Goal: Book appointment/travel/reservation

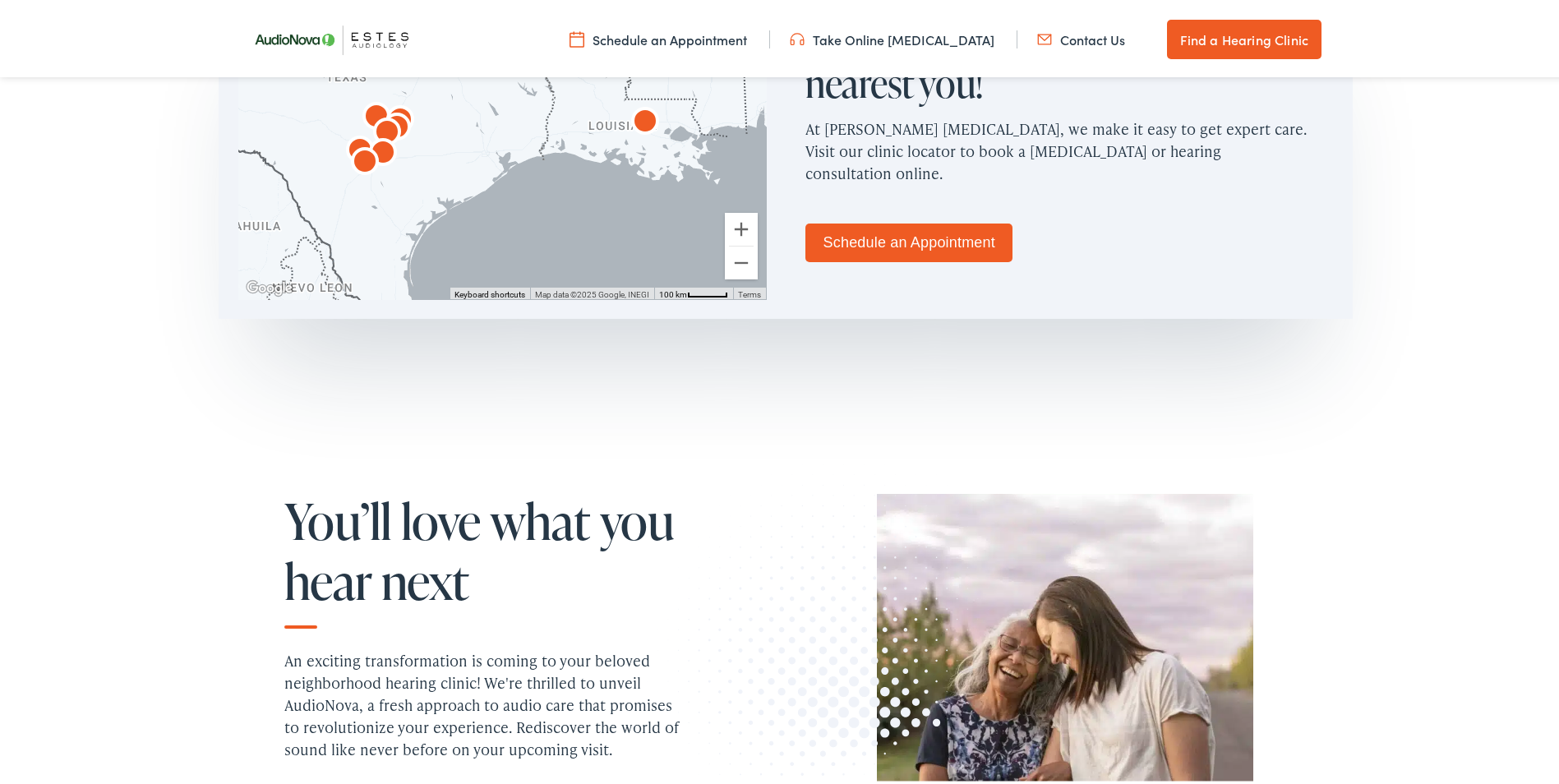
scroll to position [904, 0]
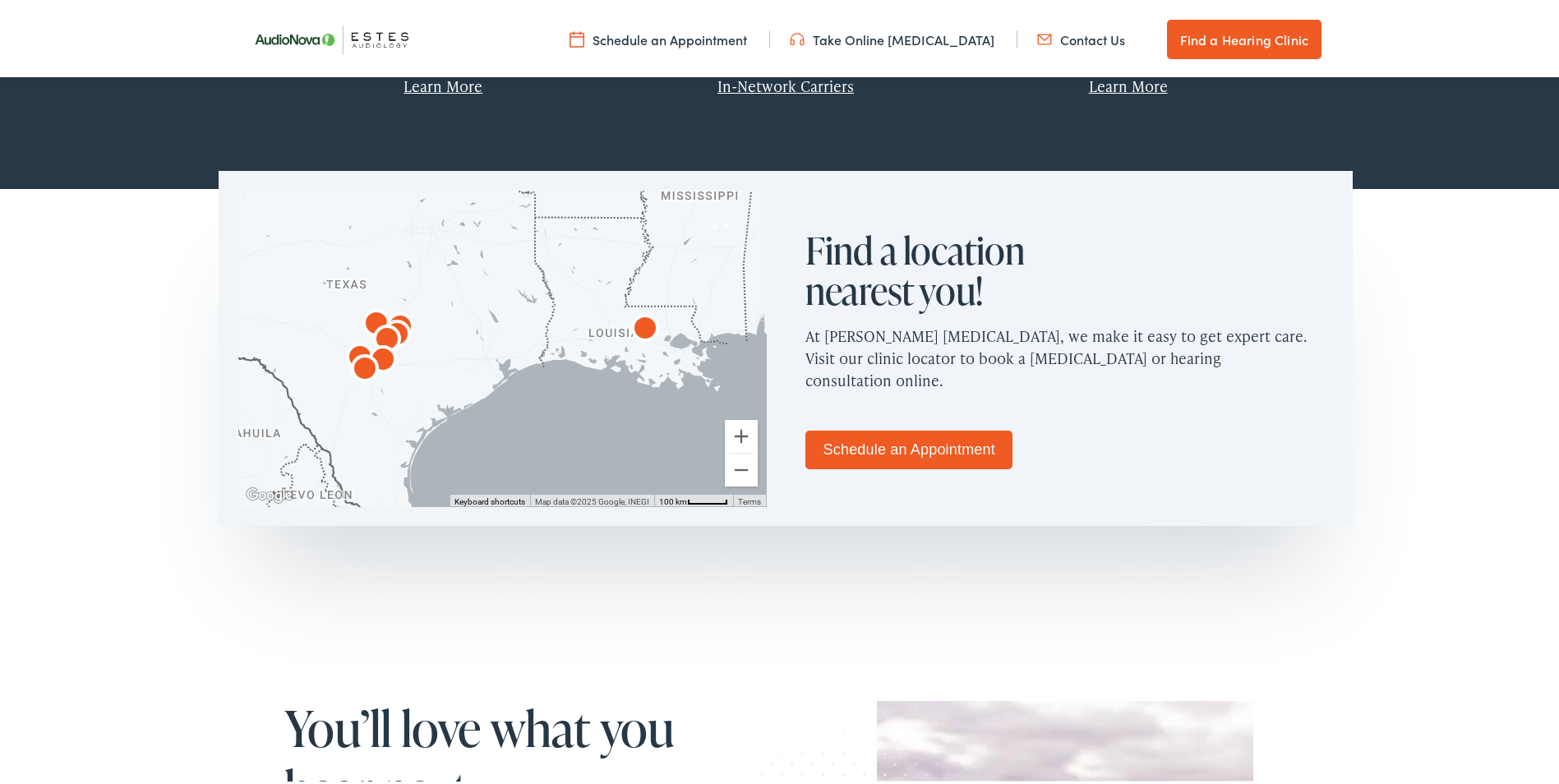
click at [919, 451] on link "Schedule an Appointment" at bounding box center [908, 446] width 207 height 38
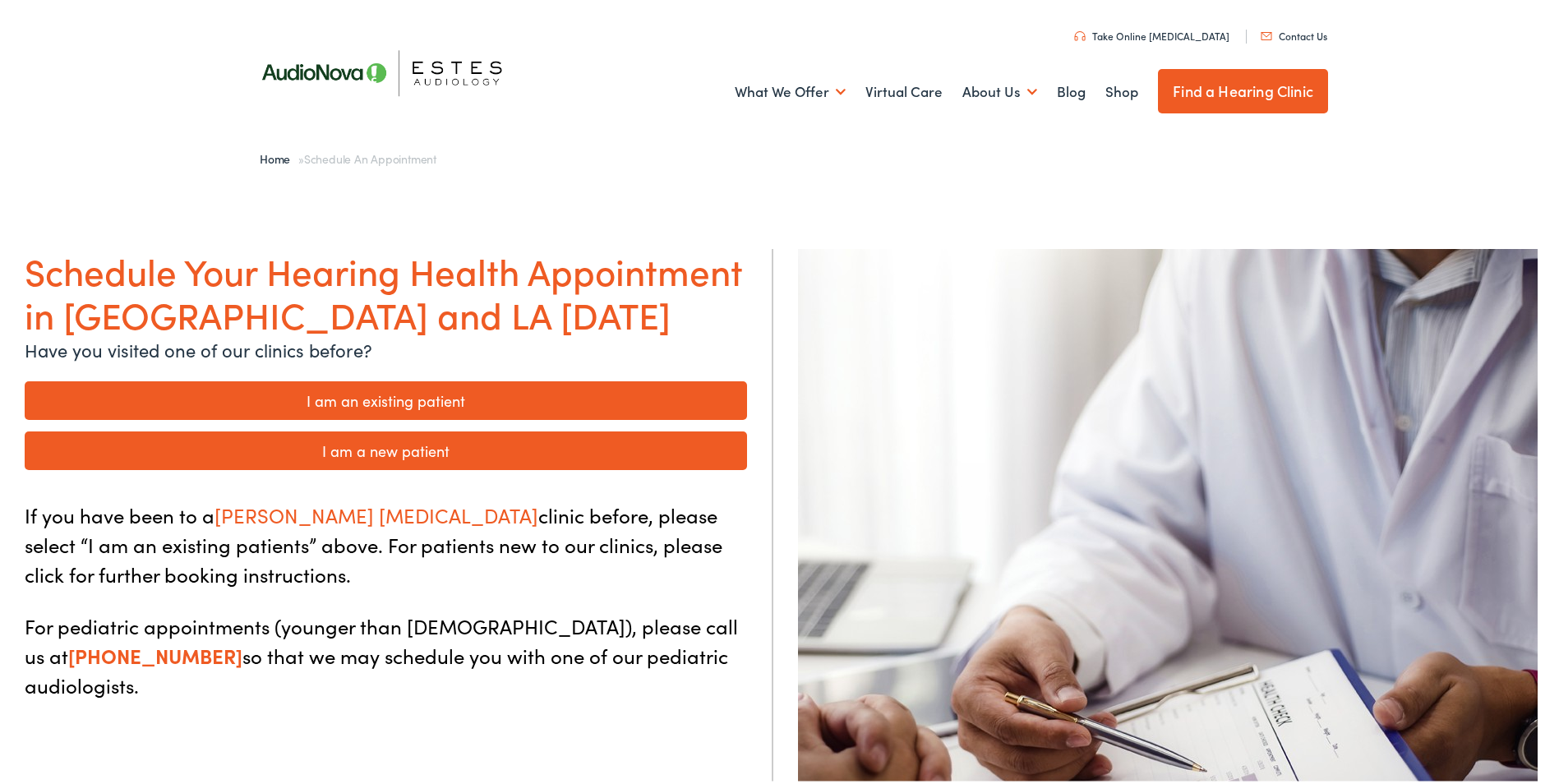
click at [1312, 35] on link "Contact Us" at bounding box center [1294, 32] width 67 height 14
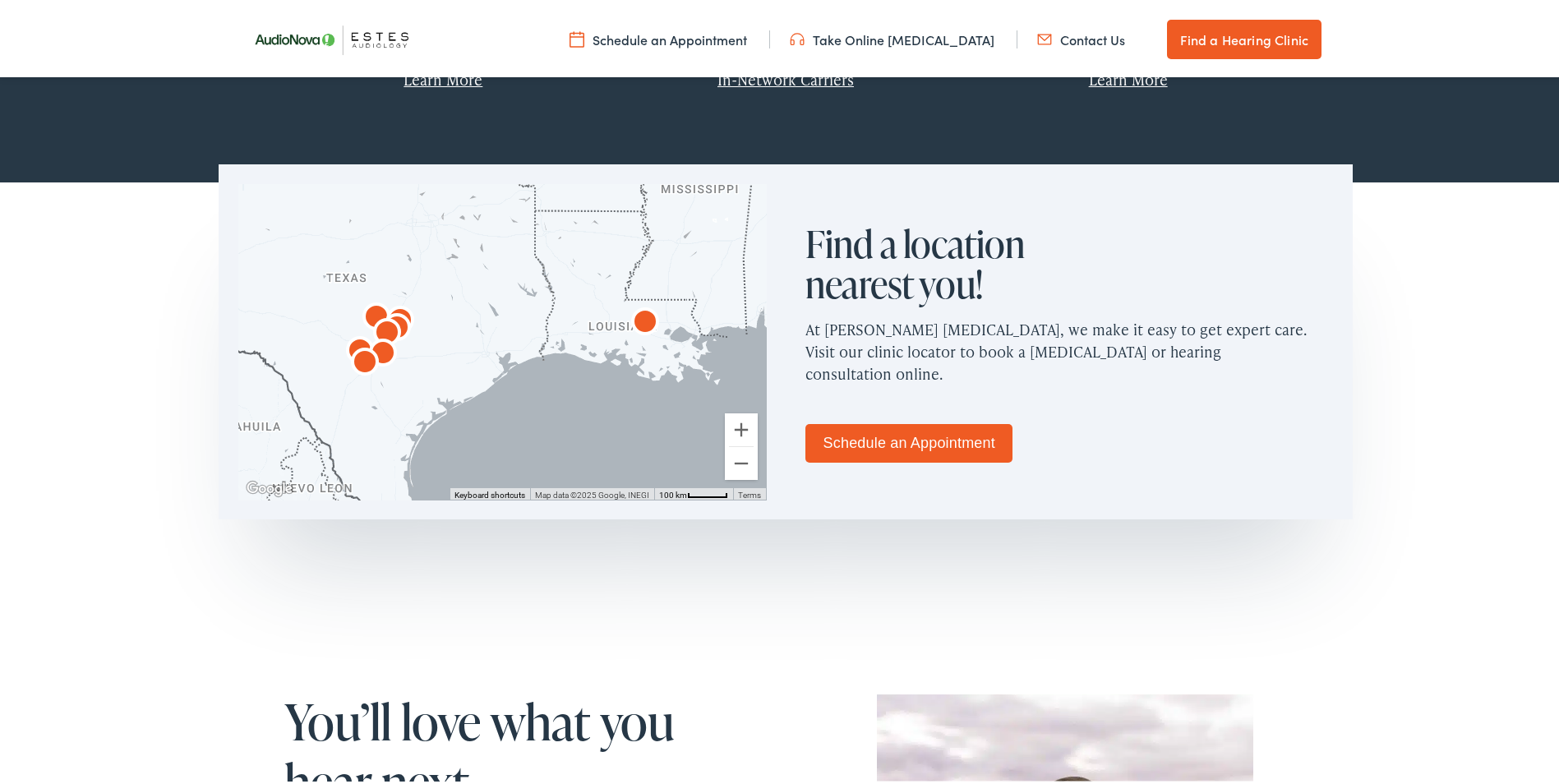
scroll to position [904, 0]
